Goal: Task Accomplishment & Management: Complete application form

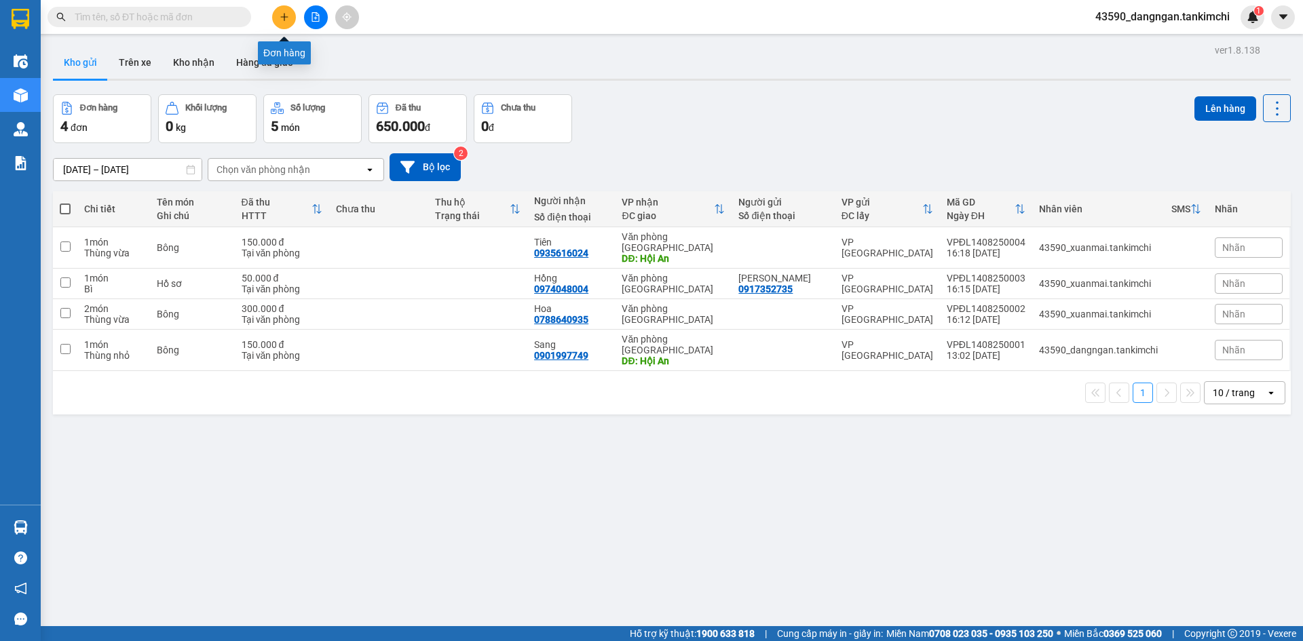
click at [291, 16] on button at bounding box center [284, 17] width 24 height 24
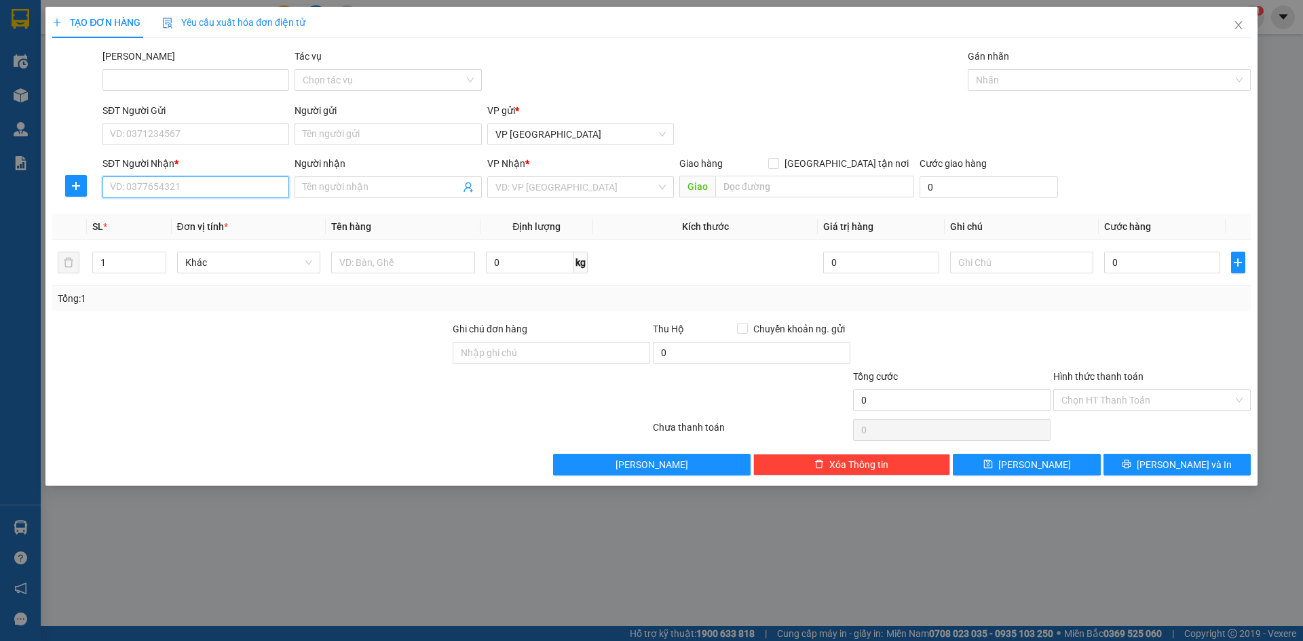
click at [178, 183] on input "SĐT Người Nhận *" at bounding box center [195, 187] width 187 height 22
click at [199, 216] on div "0905808308 - Dung" at bounding box center [196, 214] width 170 height 15
type input "0905808308"
type input "Dung"
click at [219, 263] on span "Hàng thông thường" at bounding box center [249, 262] width 128 height 20
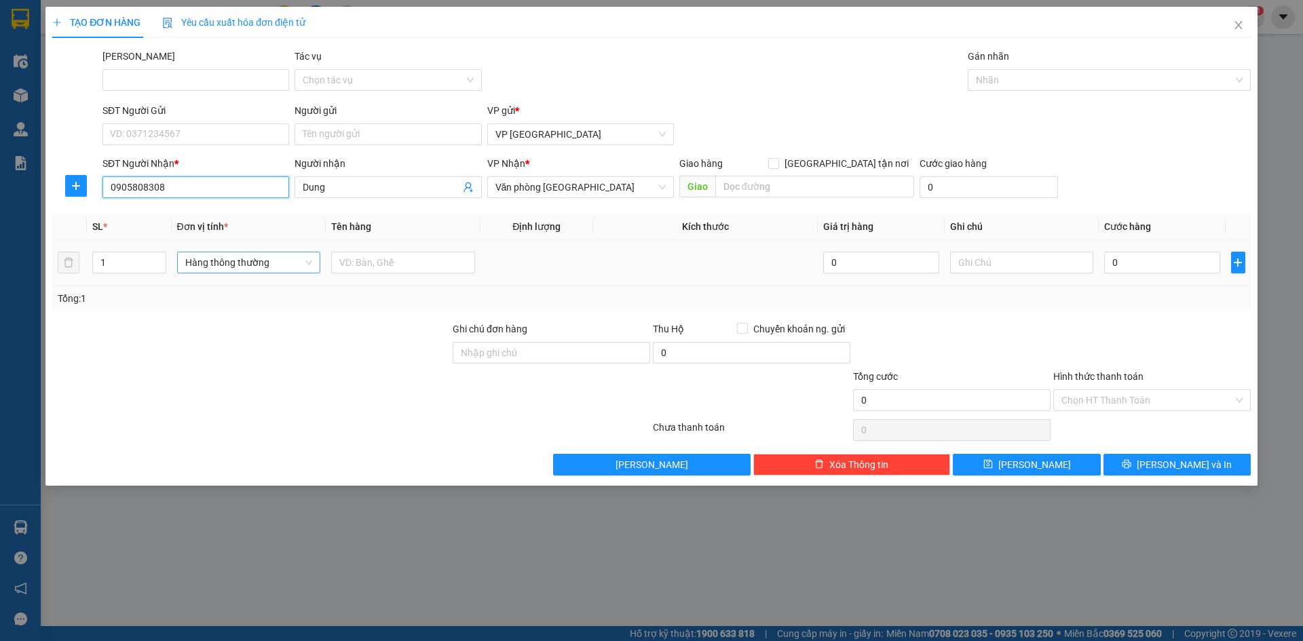
type input "0905808308"
type input "thùng"
click at [225, 303] on div "Thùng nhỏ" at bounding box center [249, 312] width 144 height 22
click at [117, 254] on input "1" at bounding box center [129, 262] width 72 height 20
type input "2"
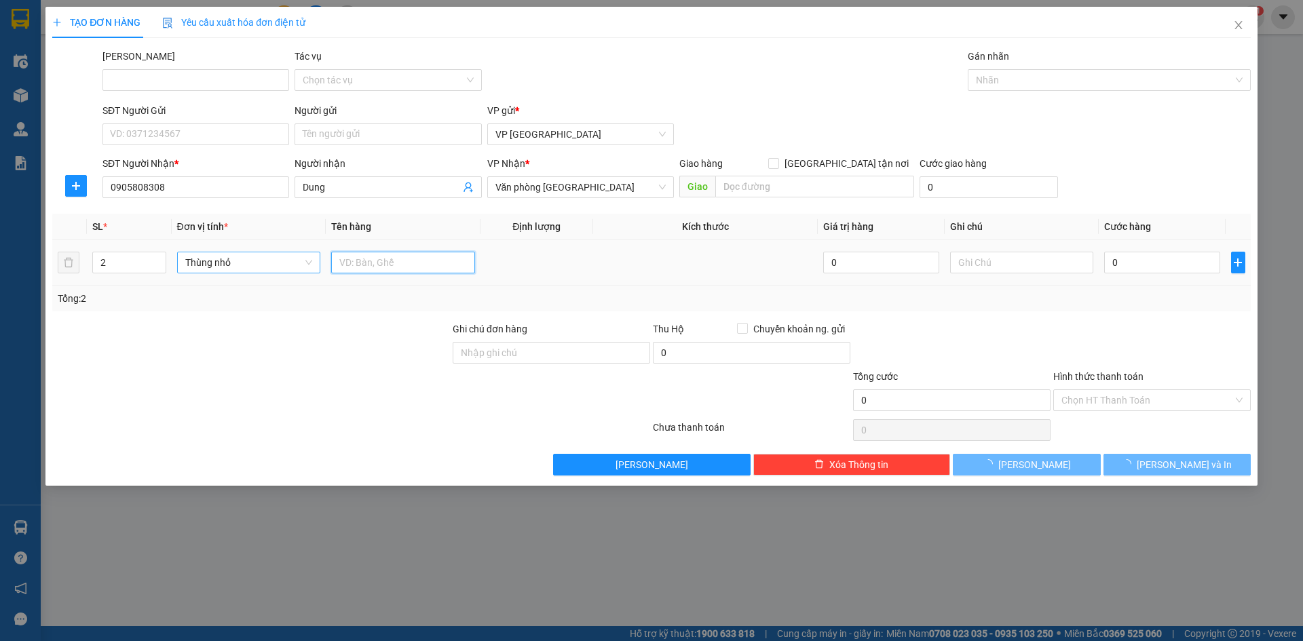
click at [382, 271] on input "text" at bounding box center [403, 263] width 144 height 22
drag, startPoint x: 399, startPoint y: 265, endPoint x: 364, endPoint y: 265, distance: 34.6
click at [364, 265] on input "Bông 100000" at bounding box center [403, 263] width 144 height 22
type input "Bông"
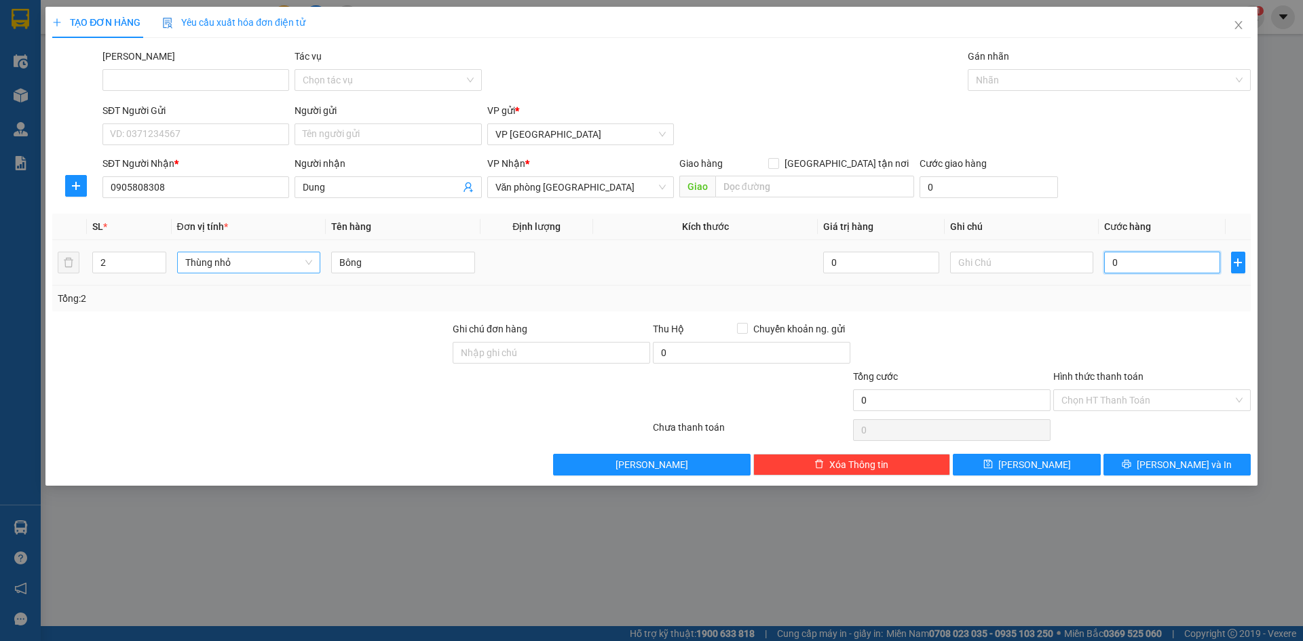
click at [1137, 258] on input "0" at bounding box center [1161, 263] width 115 height 22
paste input "100.00"
type input "100.000"
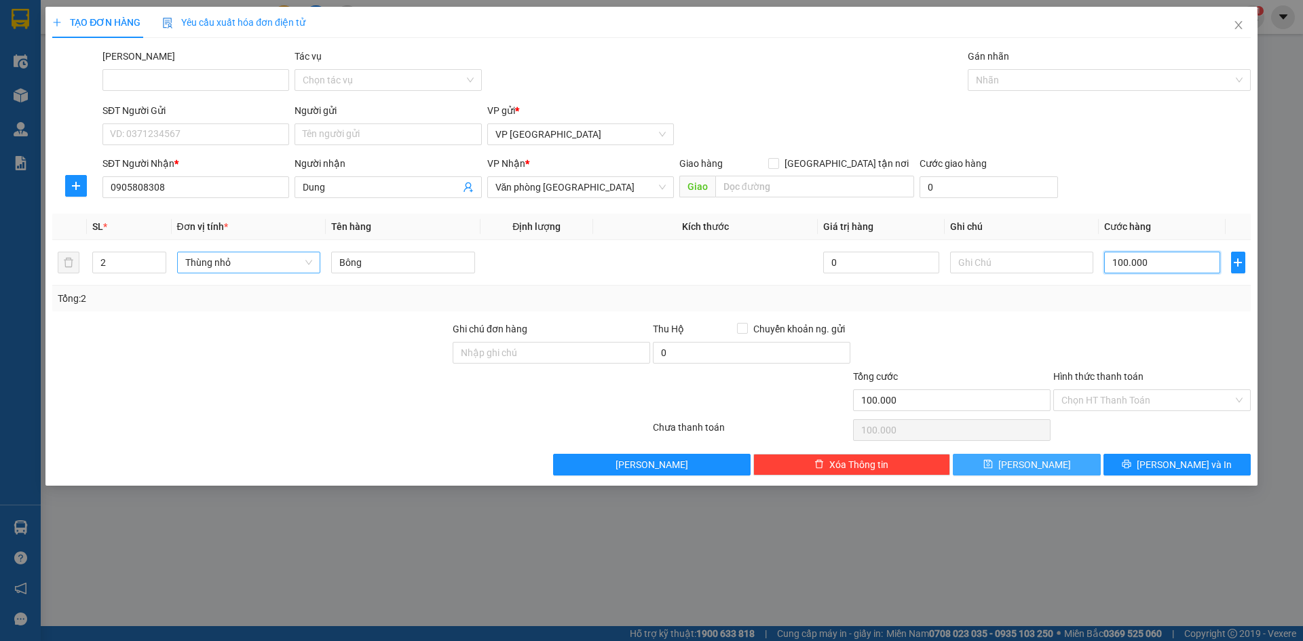
type input "100.000"
click at [1040, 461] on span "[PERSON_NAME]" at bounding box center [1034, 464] width 73 height 15
type input "1"
type input "0"
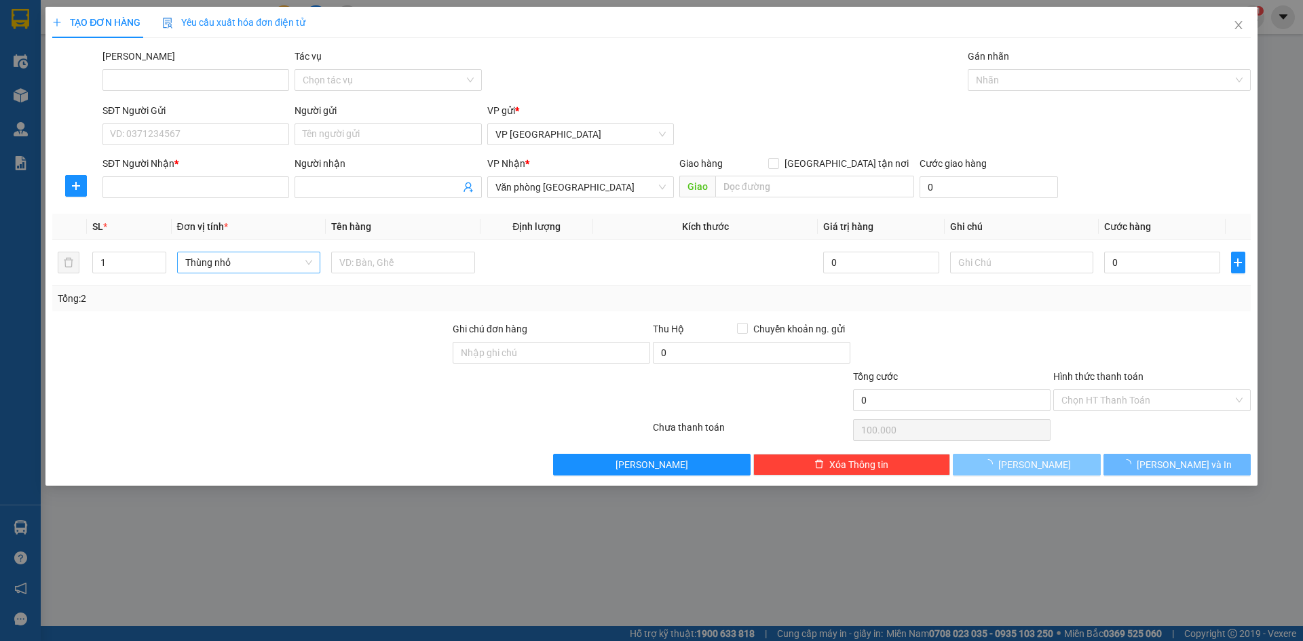
type input "0"
click at [1234, 22] on icon "close" at bounding box center [1238, 25] width 11 height 11
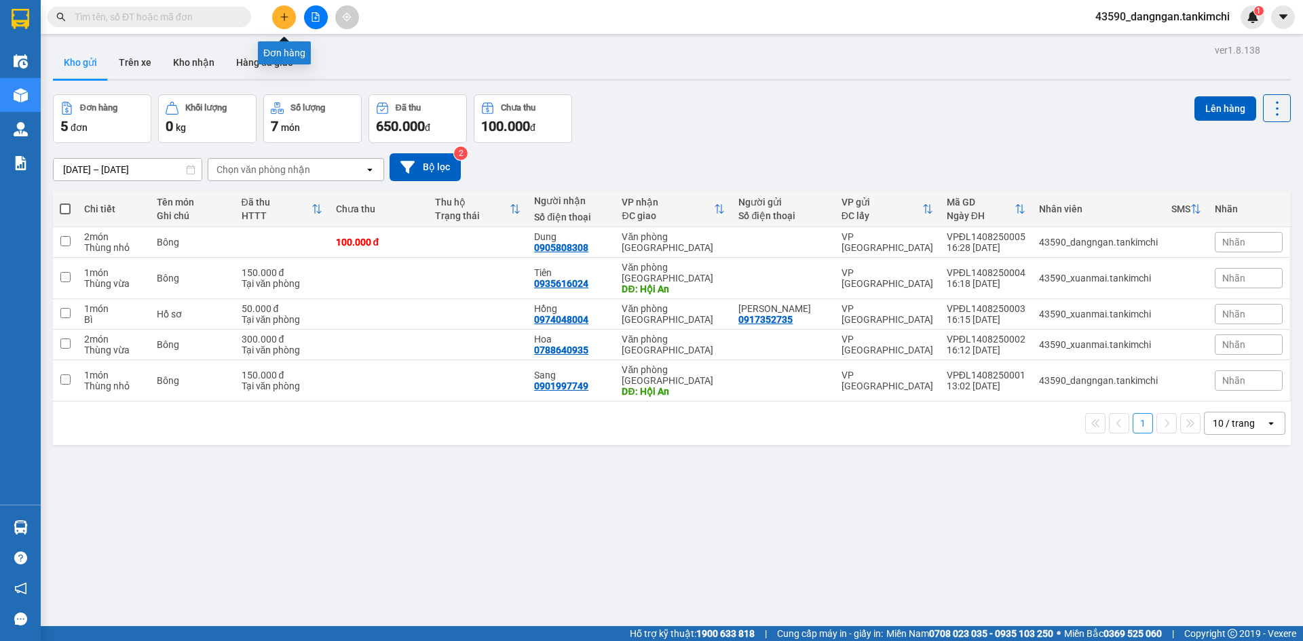
click at [284, 24] on button at bounding box center [284, 17] width 24 height 24
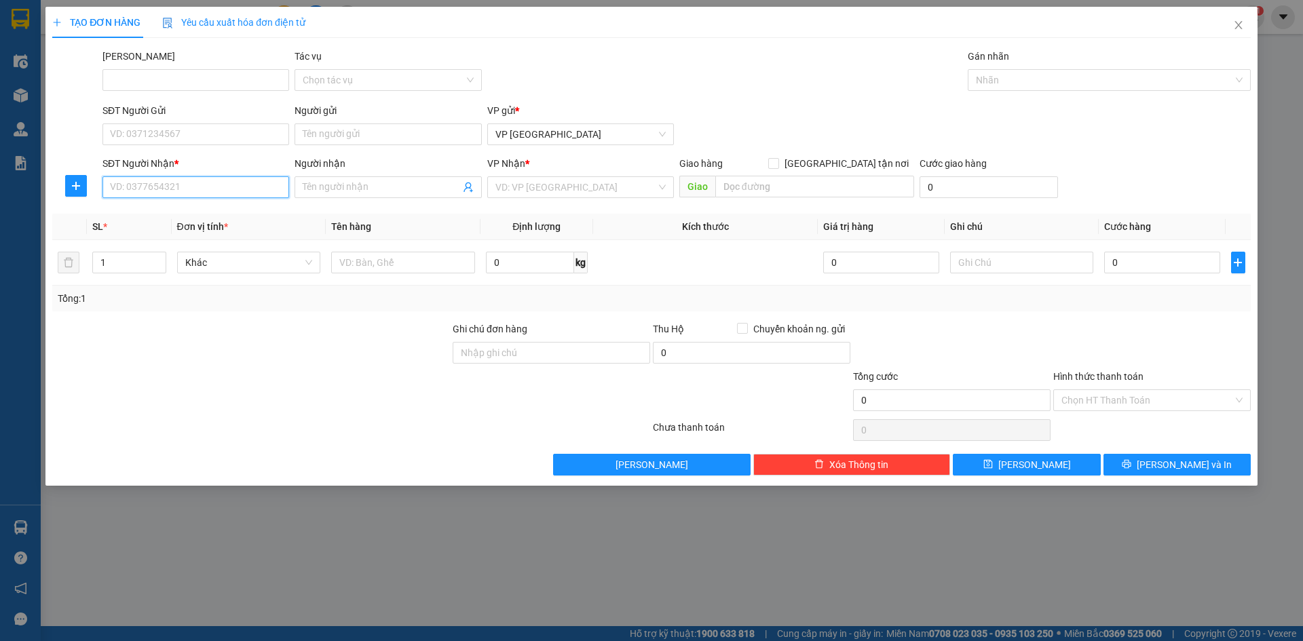
click at [172, 192] on input "SĐT Người Nhận *" at bounding box center [195, 187] width 187 height 22
type input "0969817085"
click at [172, 207] on div "0969817085 - Sen" at bounding box center [195, 215] width 187 height 22
type input "Sen"
click at [211, 263] on span "Hàng thông thường" at bounding box center [249, 262] width 128 height 20
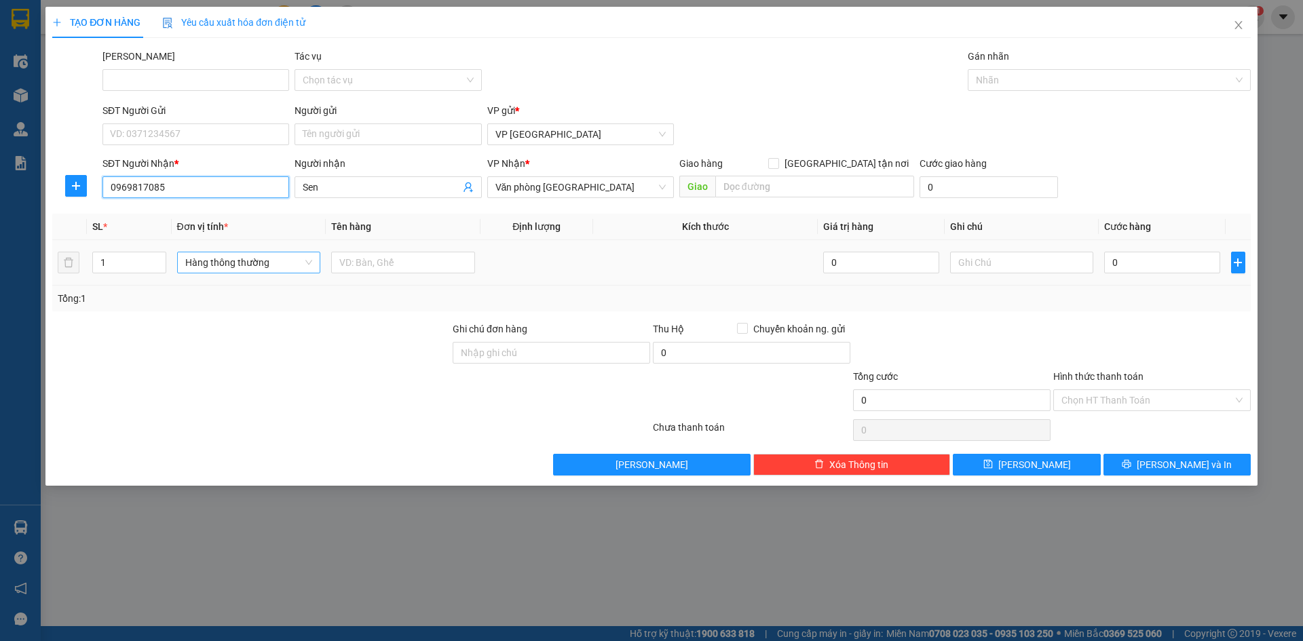
type input "0969817085"
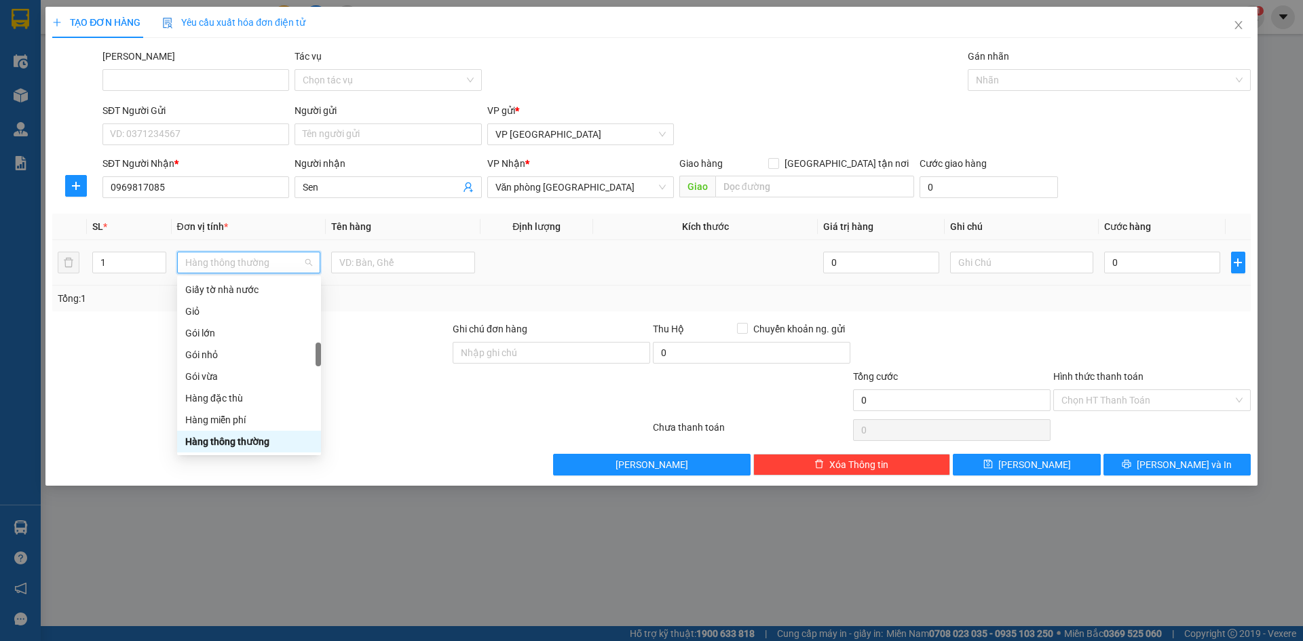
type input "B"
type input "Thung"
click at [238, 316] on div "Thùng nhỏ" at bounding box center [249, 311] width 128 height 15
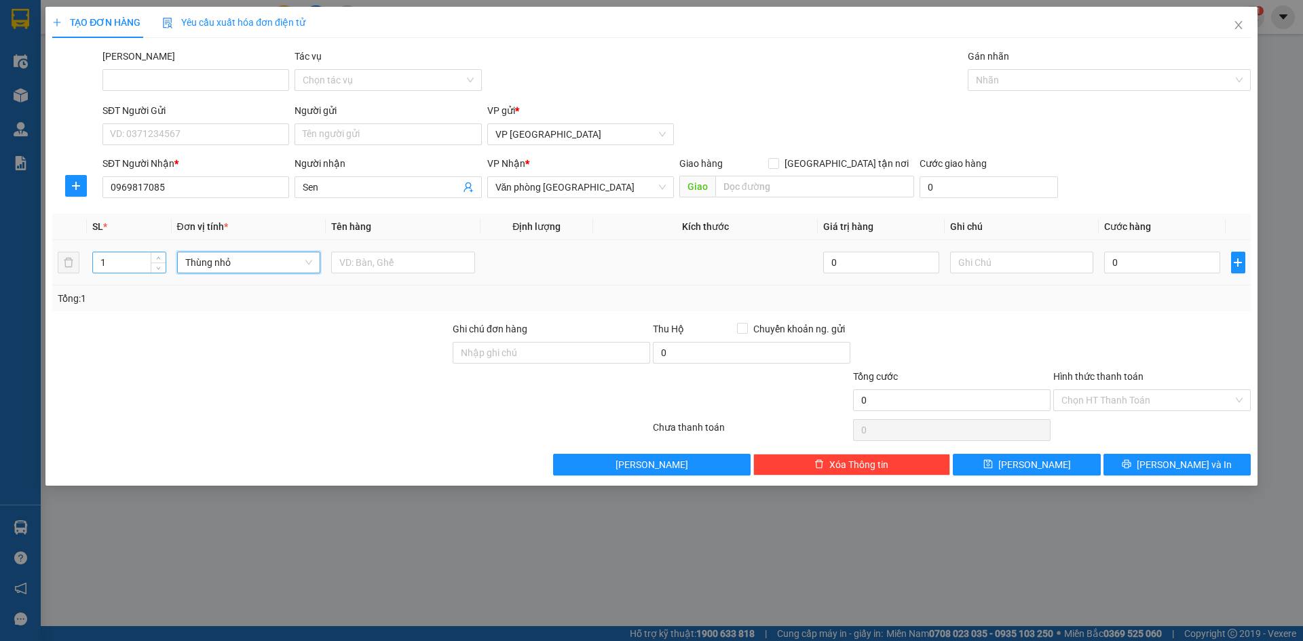
click at [140, 255] on input "1" at bounding box center [129, 262] width 72 height 20
type input "2"
click at [436, 269] on input "text" at bounding box center [403, 263] width 144 height 22
drag, startPoint x: 424, startPoint y: 264, endPoint x: 364, endPoint y: 274, distance: 61.2
click at [364, 274] on div "Bông 300000" at bounding box center [403, 262] width 144 height 27
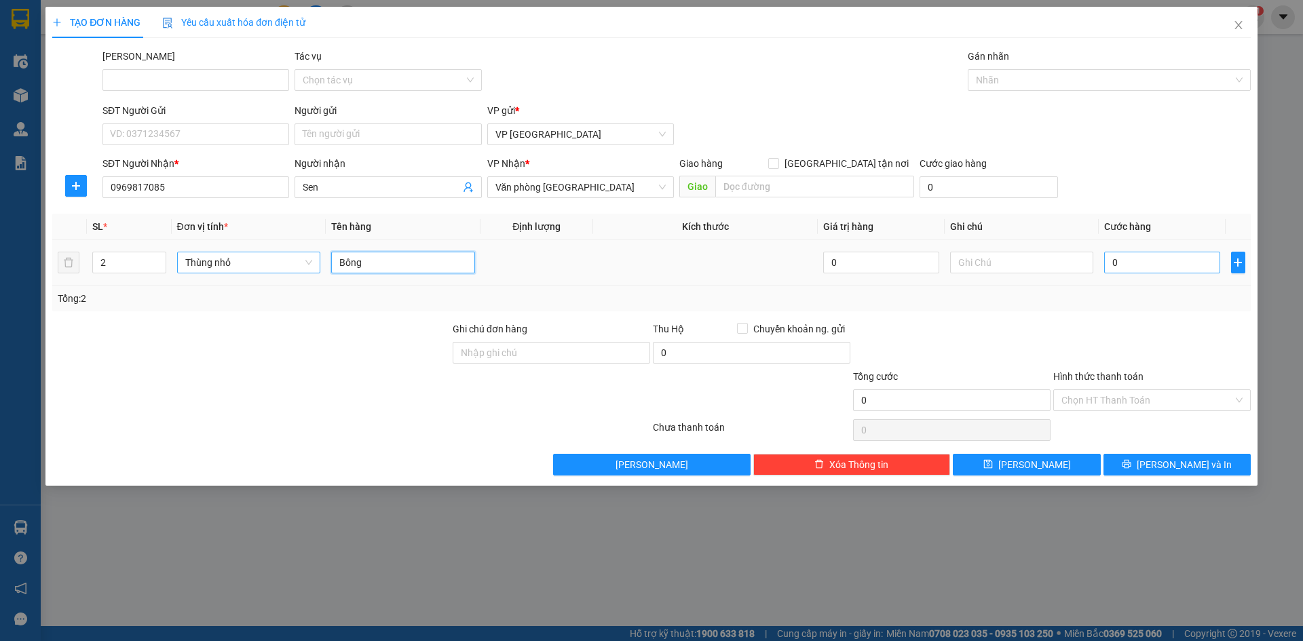
type input "Bông"
click at [1179, 267] on input "0" at bounding box center [1161, 263] width 115 height 22
paste input "300.00"
type input "300.000"
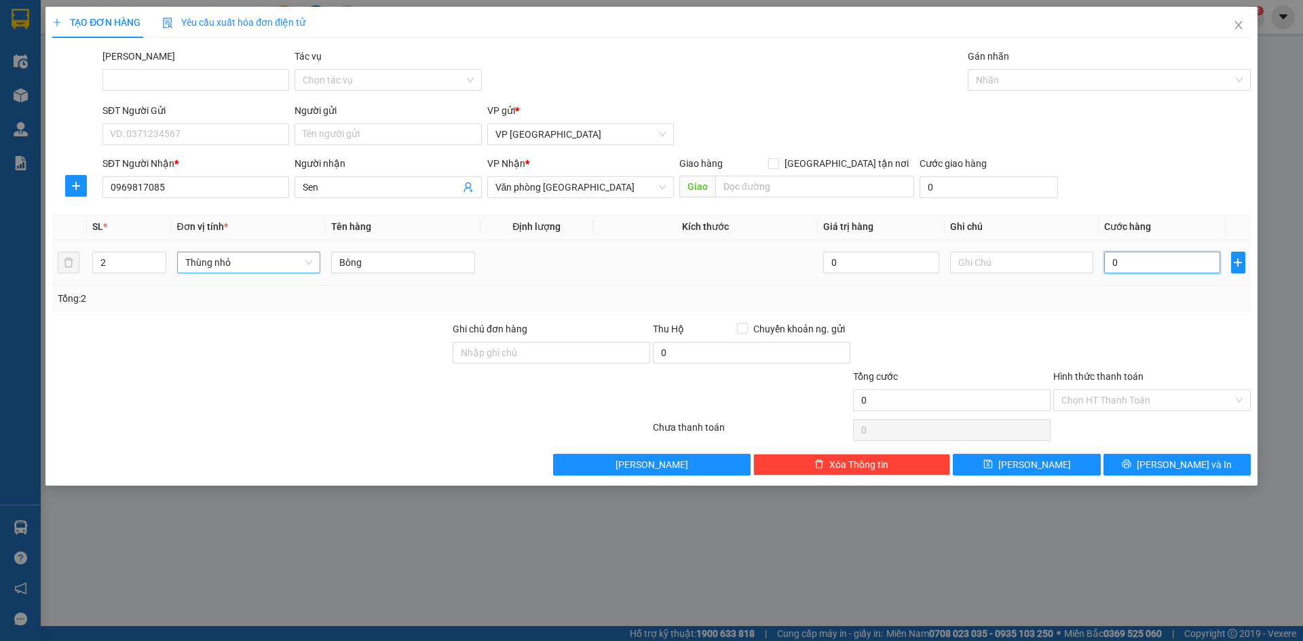
type input "300.000"
click at [1083, 402] on input "Hình thức thanh toán" at bounding box center [1147, 400] width 172 height 20
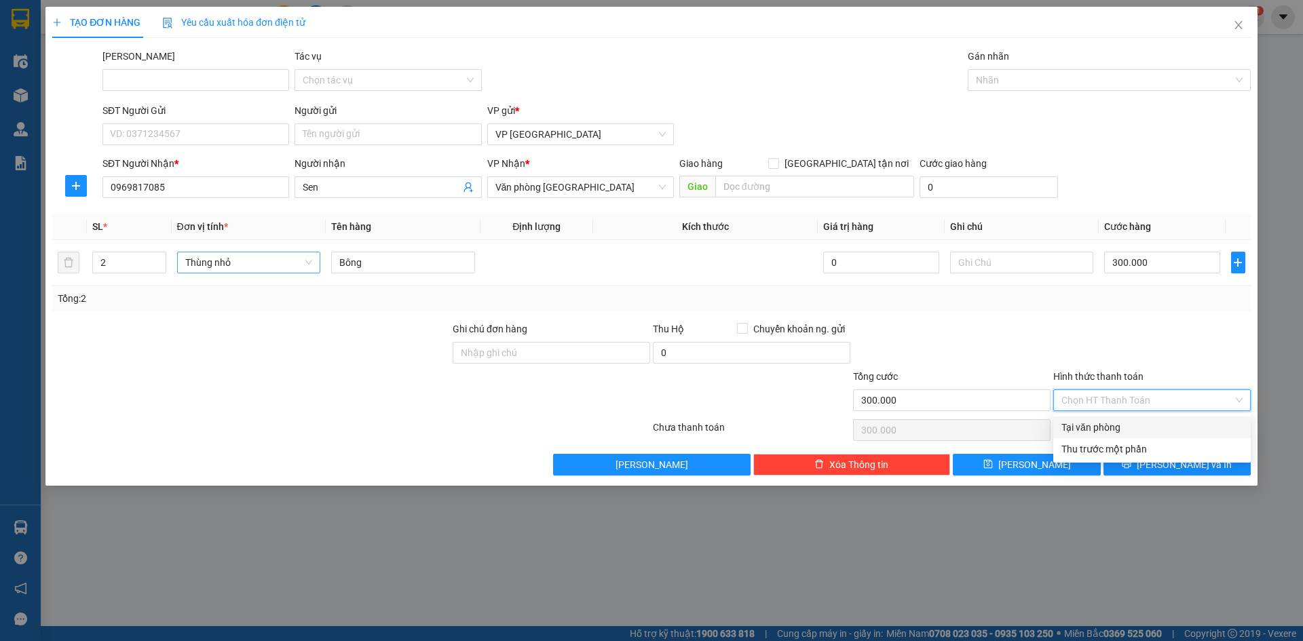
click at [1061, 427] on div "Tại văn phòng" at bounding box center [1151, 428] width 197 height 22
type input "0"
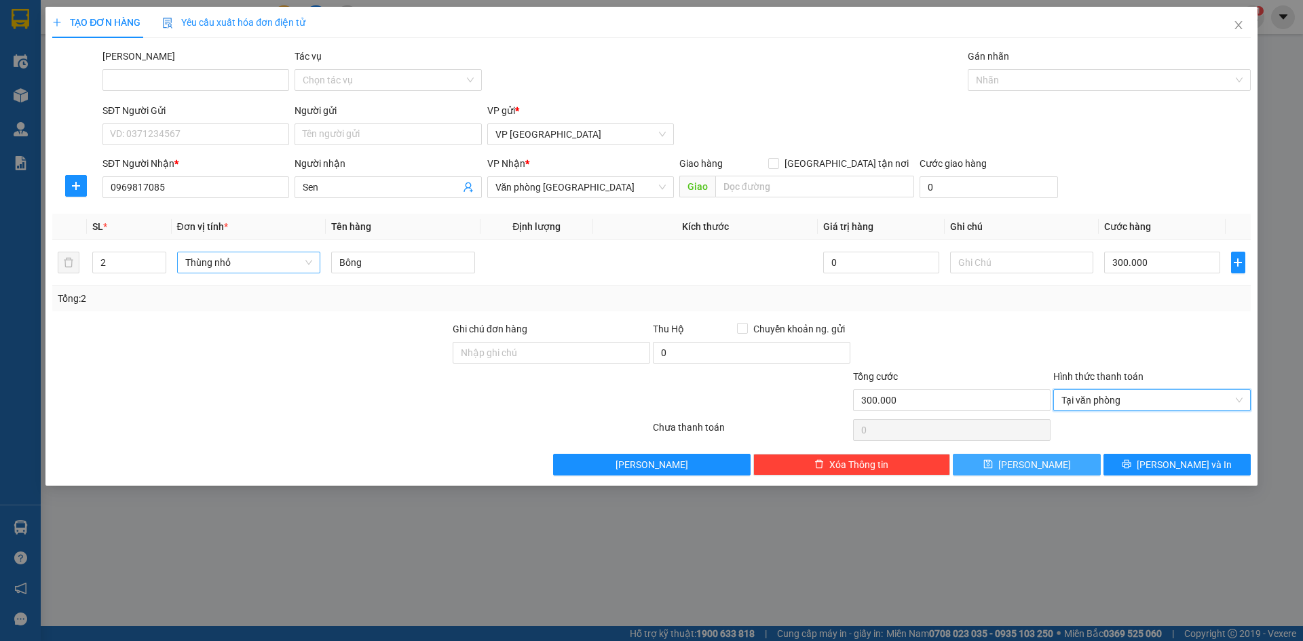
click at [1057, 465] on button "[PERSON_NAME]" at bounding box center [1026, 465] width 147 height 22
type input "1"
type input "0"
